Goal: Information Seeking & Learning: Learn about a topic

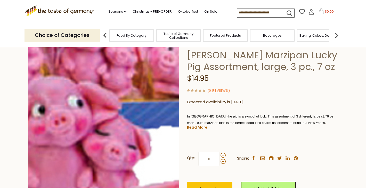
click at [144, 126] on img at bounding box center [103, 117] width 151 height 151
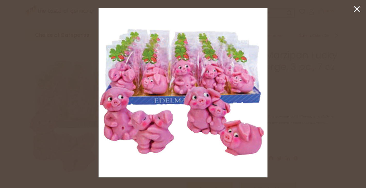
click at [65, 26] on div at bounding box center [183, 94] width 366 height 188
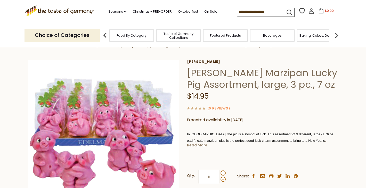
click at [203, 145] on link "Read More" at bounding box center [197, 144] width 20 height 5
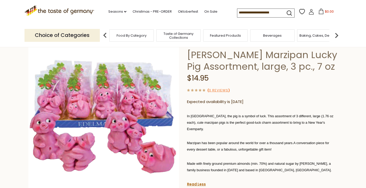
scroll to position [38, 0]
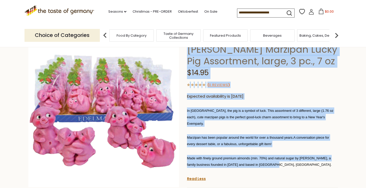
drag, startPoint x: 276, startPoint y: 158, endPoint x: 187, endPoint y: 110, distance: 101.1
click at [187, 110] on div "Home Seasons New Year's Eve Party Funsch Marzipan Lucky Pig Assortment, large, …" at bounding box center [183, 138] width 317 height 239
click at [192, 113] on p "In [GEOGRAPHIC_DATA], the pig is a symbol of luck. This assortment of 3 differe…" at bounding box center [262, 116] width 151 height 19
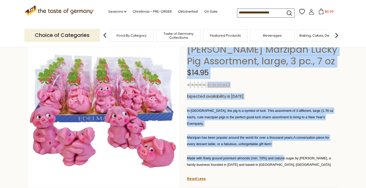
drag, startPoint x: 187, startPoint y: 111, endPoint x: 283, endPoint y: 153, distance: 105.6
click at [284, 154] on div "Home Seasons New Year's Eve Party Funsch Marzipan Lucky Pig Assortment, large, …" at bounding box center [183, 138] width 317 height 239
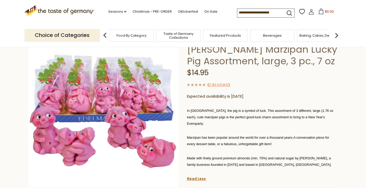
click at [279, 157] on p "Made with finely ground premium almonds (min. 70%) and natural sugar by [PERSON…" at bounding box center [262, 161] width 151 height 13
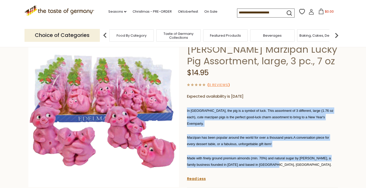
drag, startPoint x: 279, startPoint y: 158, endPoint x: 187, endPoint y: 113, distance: 103.0
click at [187, 113] on div "In Germany, the pig is a symbol of luck. This assortment of 3 different, large …" at bounding box center [262, 139] width 151 height 72
copy div "In Germany, the pig is a symbol of luck. This assortment of 3 different, large …"
